Goal: Transaction & Acquisition: Purchase product/service

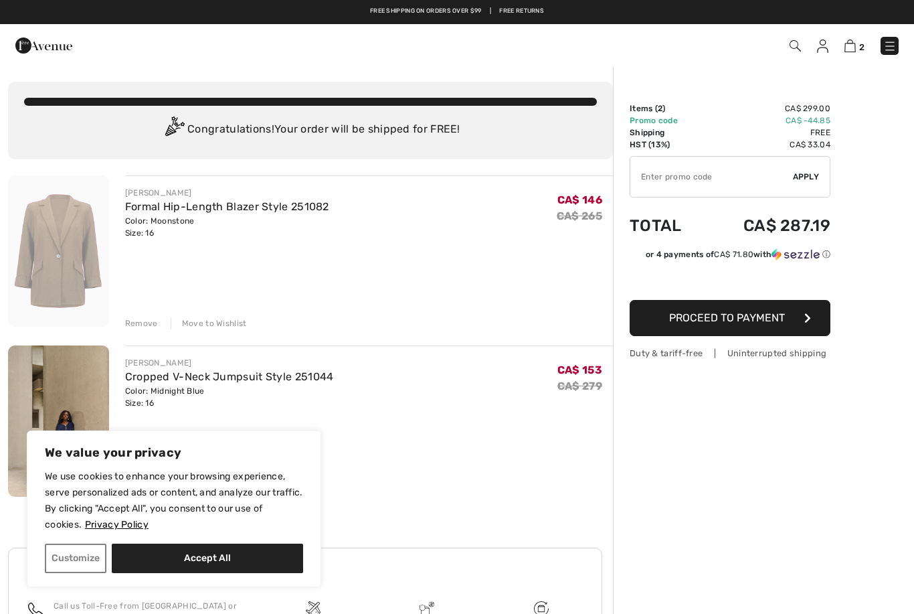
click at [495, 424] on div "JOSEPH RIBKOFF Cropped V-Neck Jumpsuit Style 251044 Color: Midnight Blue Size: …" at bounding box center [369, 422] width 488 height 154
click at [890, 47] on img at bounding box center [889, 45] width 13 height 13
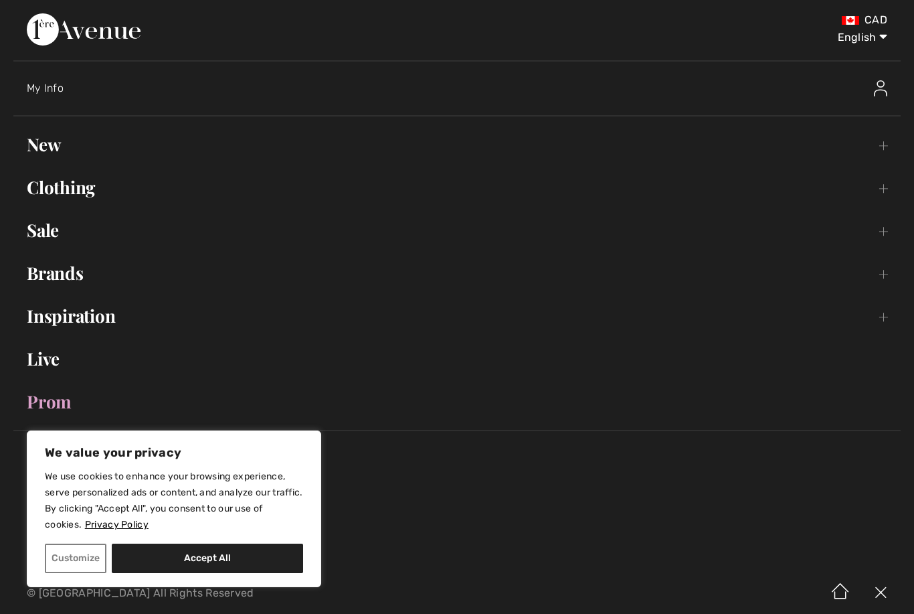
click at [46, 144] on link "New Toggle submenu" at bounding box center [456, 144] width 887 height 29
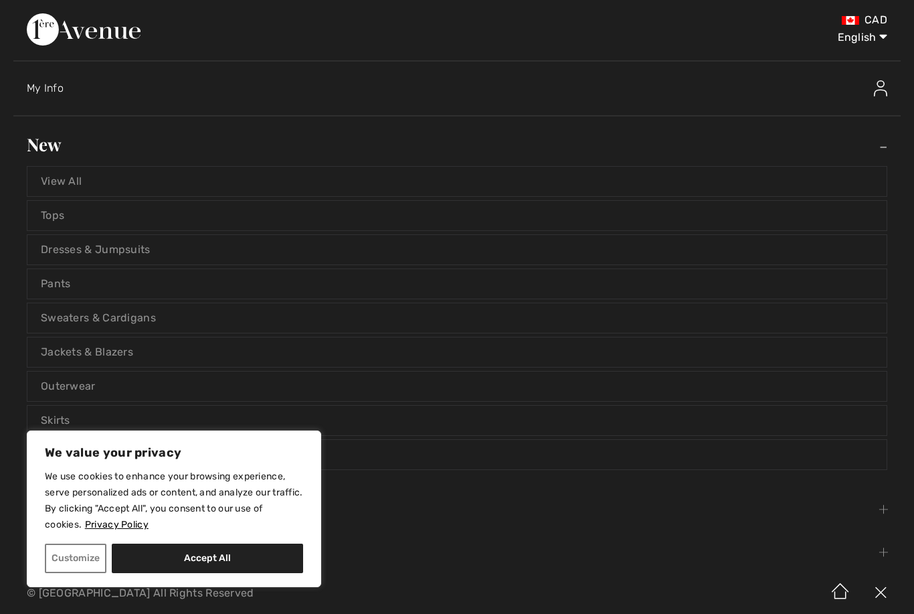
click at [74, 185] on link "View All" at bounding box center [456, 181] width 859 height 29
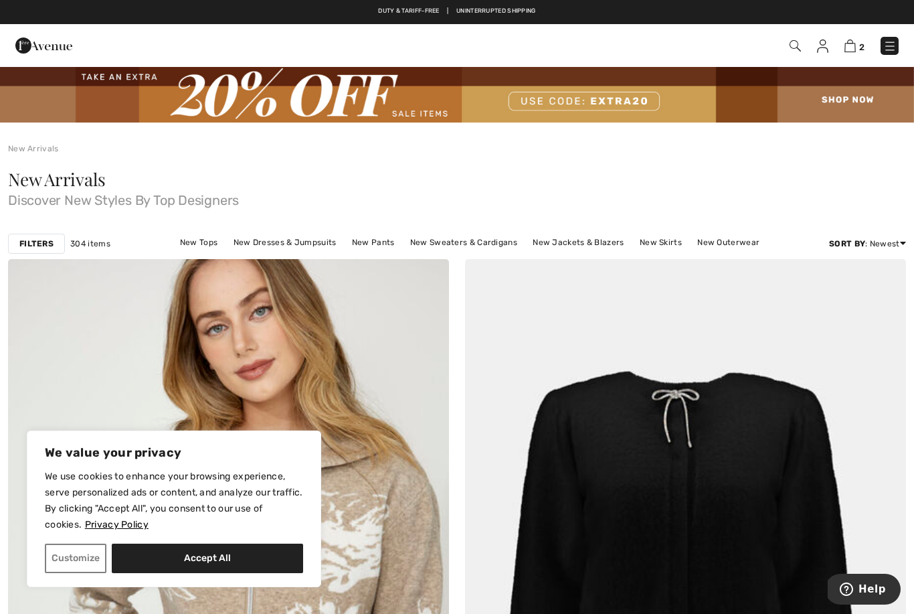
click at [228, 562] on button "Accept All" at bounding box center [207, 557] width 191 height 29
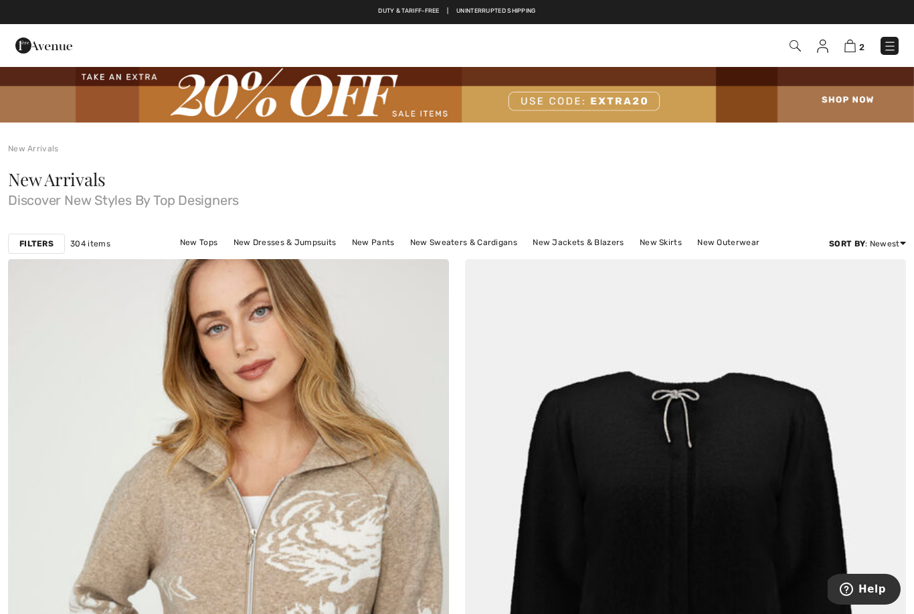
checkbox input "true"
click at [39, 243] on strong "Filters" at bounding box center [36, 244] width 34 height 12
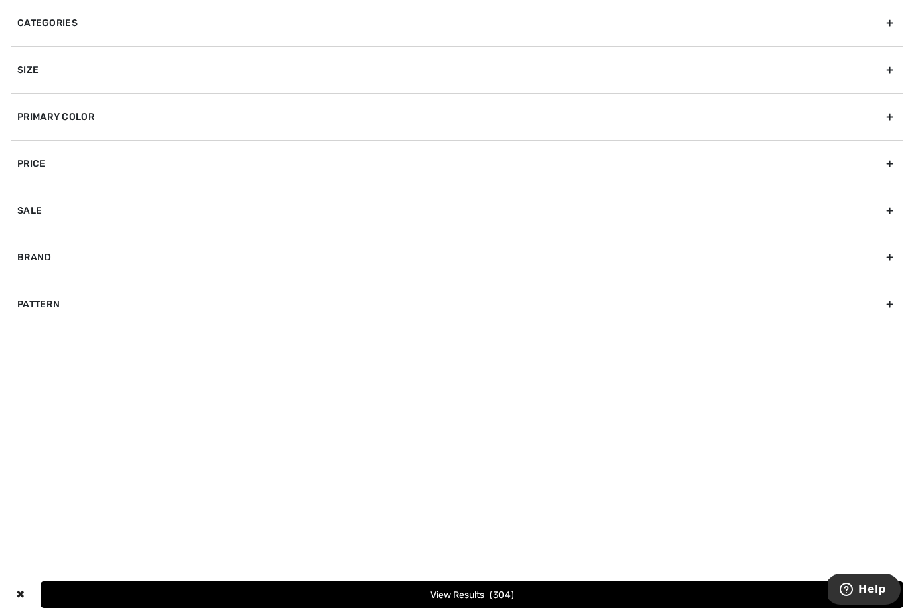
click at [91, 255] on div "Brand" at bounding box center [457, 257] width 893 height 47
click at [82, 288] on label "[PERSON_NAME]" at bounding box center [460, 286] width 886 height 12
click at [27, 288] on input"] "[PERSON_NAME]" at bounding box center [22, 287] width 10 height 10
checkbox input"] "true"
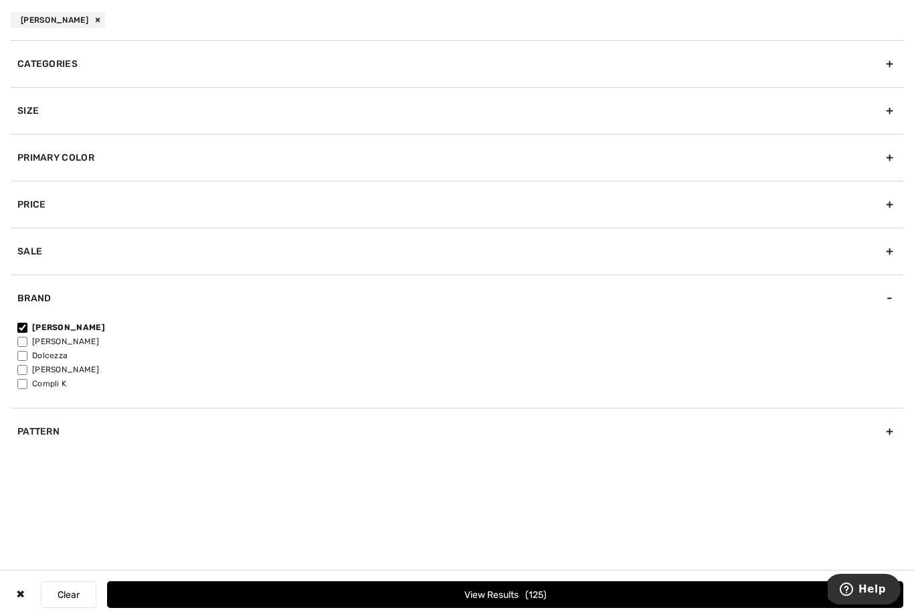
click at [69, 342] on label "[PERSON_NAME]" at bounding box center [460, 341] width 886 height 12
click at [27, 342] on input"] "[PERSON_NAME]" at bounding box center [22, 342] width 10 height 10
checkbox input"] "true"
click at [260, 592] on button "View Results 216" at bounding box center [505, 594] width 796 height 27
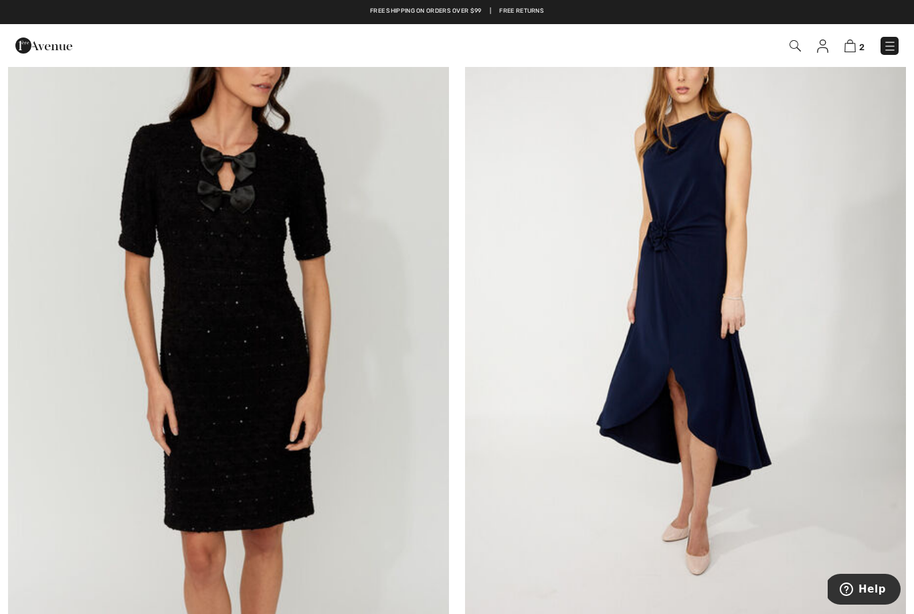
scroll to position [8271, 0]
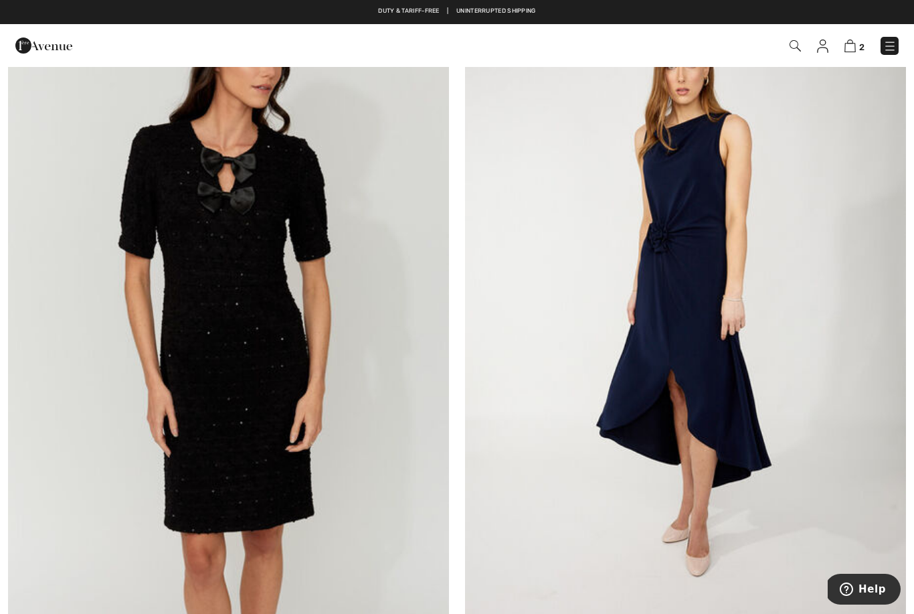
click at [850, 41] on img at bounding box center [849, 45] width 11 height 13
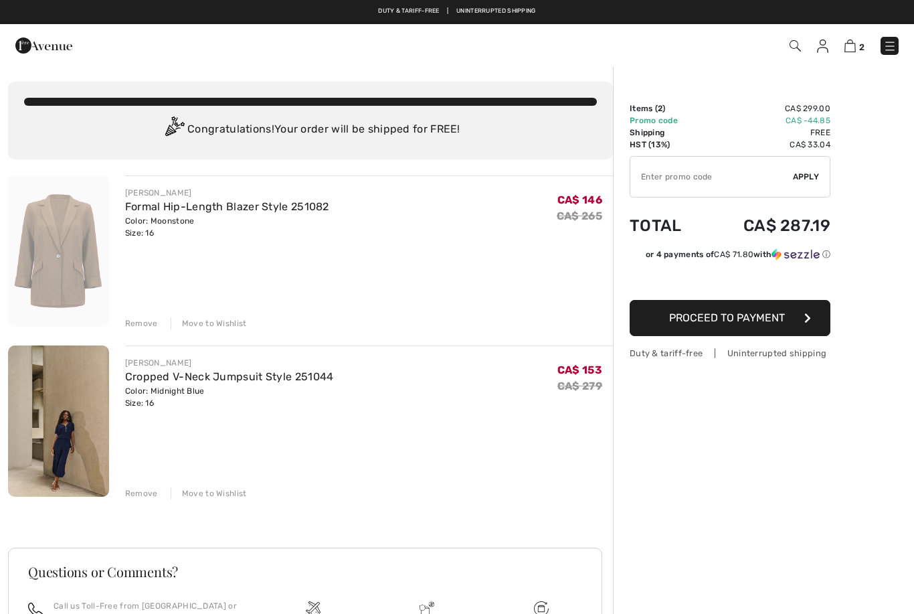
click at [655, 175] on input "TEXT" at bounding box center [711, 177] width 163 height 40
type input "EXTRA20"
click at [808, 173] on span "Apply" at bounding box center [806, 177] width 27 height 12
click at [141, 496] on div "Remove" at bounding box center [141, 493] width 33 height 12
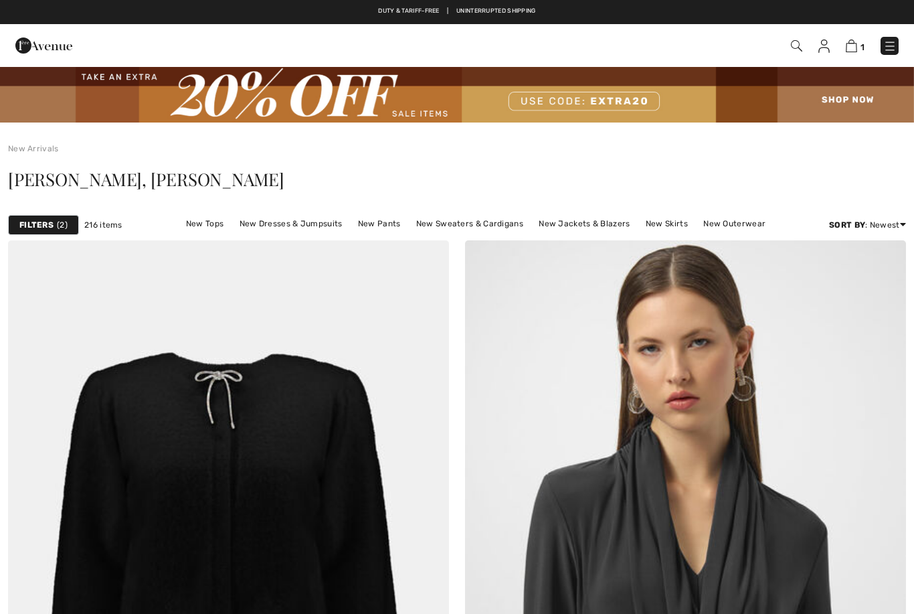
scroll to position [8271, 0]
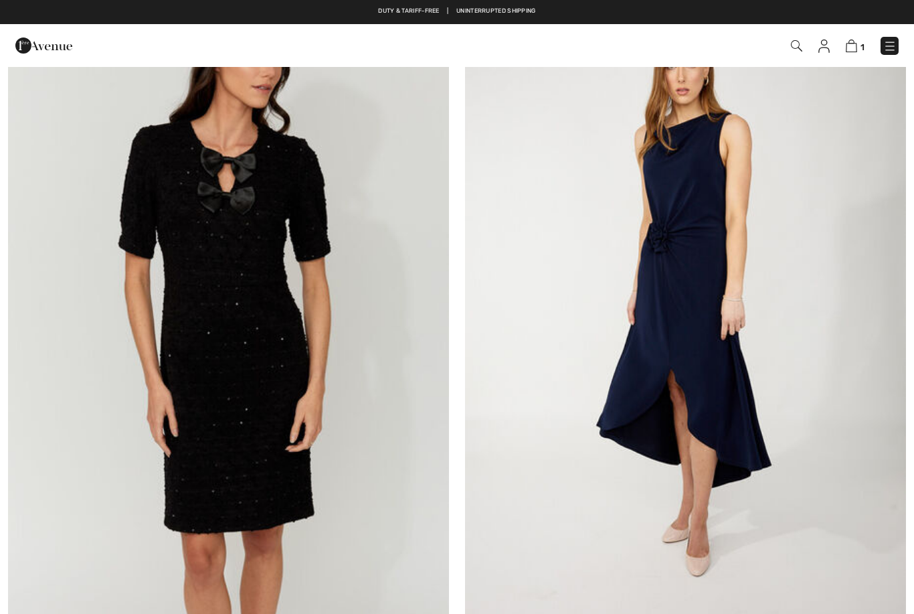
checkbox input "true"
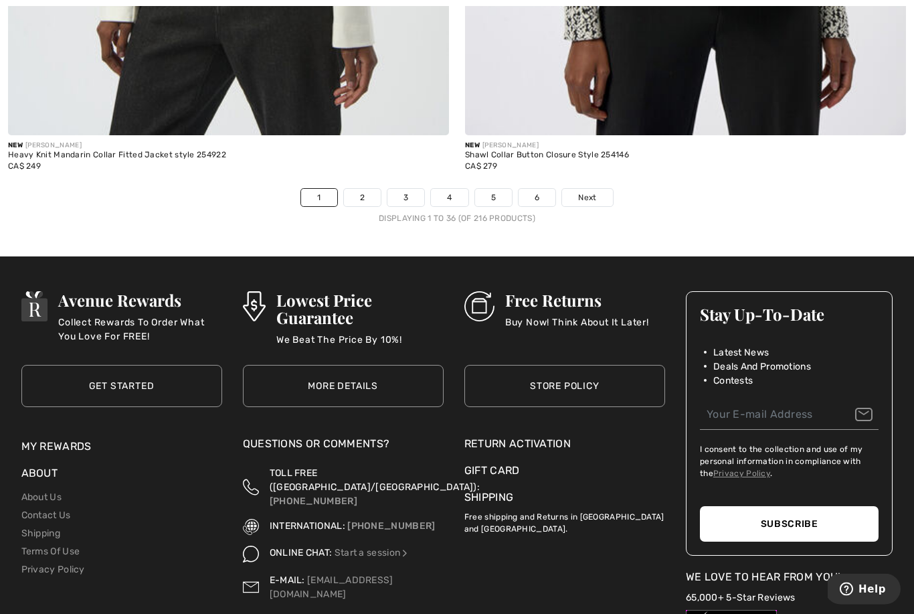
scroll to position [13221, 0]
click at [357, 189] on link "2" at bounding box center [362, 197] width 37 height 17
